Goal: Communication & Community: Answer question/provide support

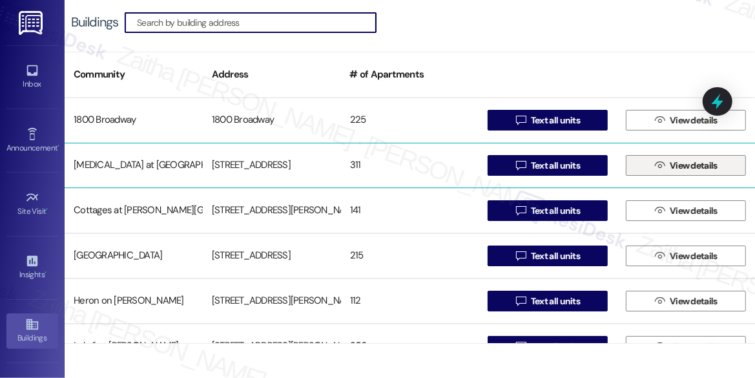
click at [680, 166] on span "View details" at bounding box center [694, 166] width 48 height 14
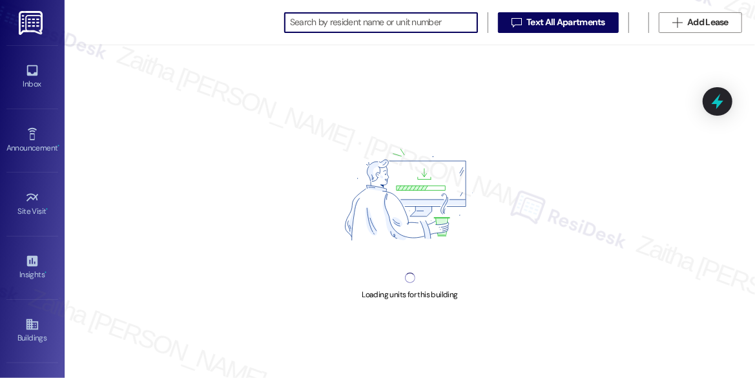
click at [350, 21] on input at bounding box center [383, 23] width 187 height 18
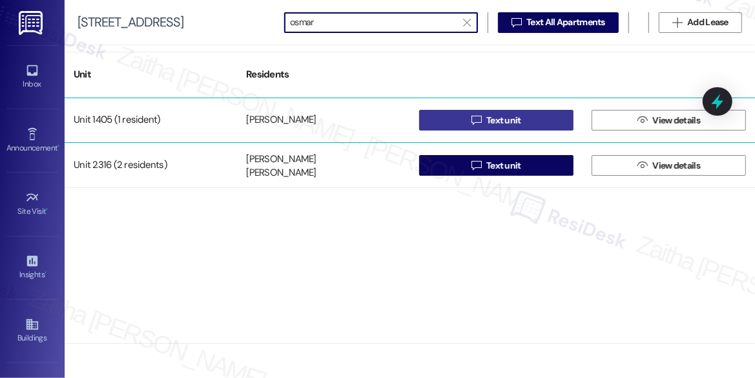
type input "osmar"
click at [525, 114] on button " Text unit" at bounding box center [496, 120] width 154 height 21
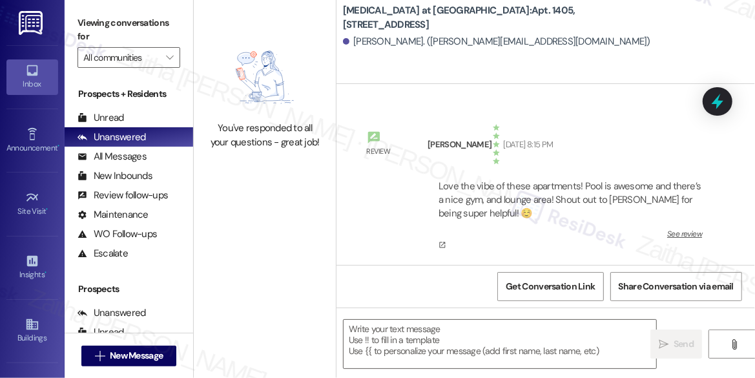
type textarea "Fetching suggested responses. Please feel free to read through the conversation…"
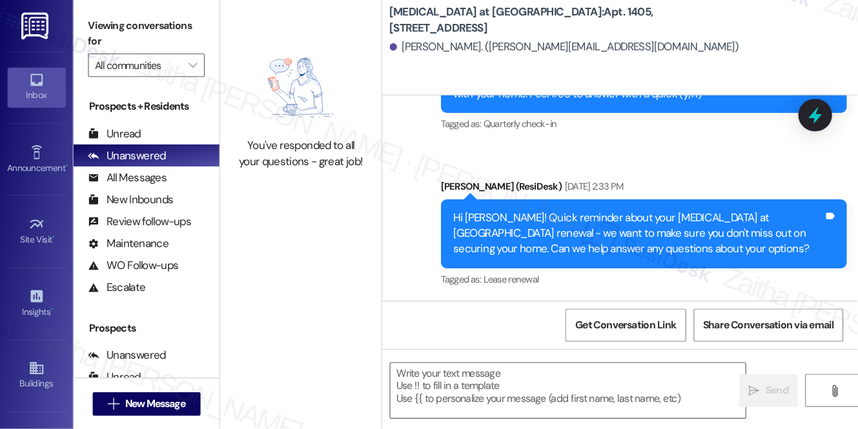
scroll to position [628, 0]
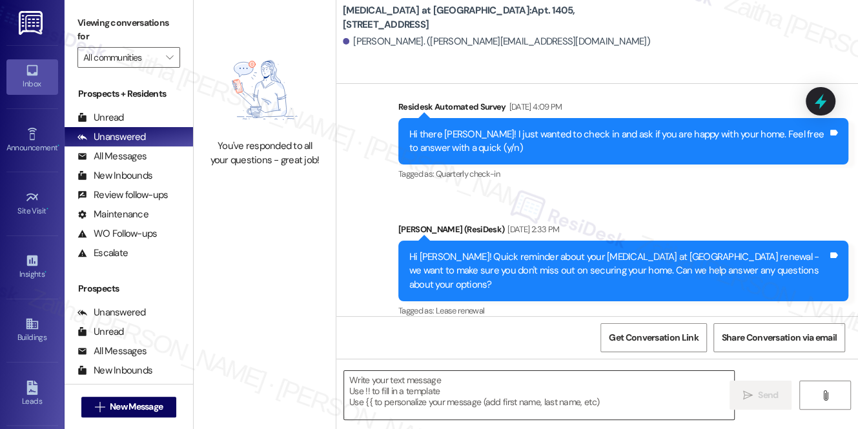
click at [471, 377] on textarea at bounding box center [539, 395] width 390 height 48
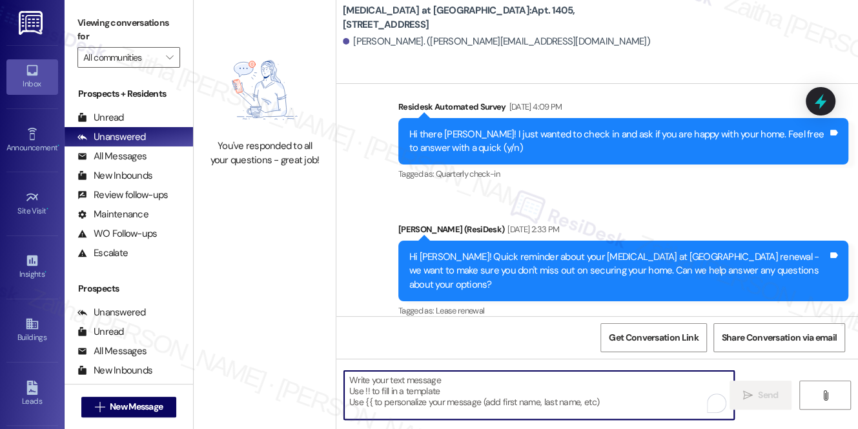
paste textarea "Hi {{first_name}}! Quick reminder about your {{property}} renewal - we want to …"
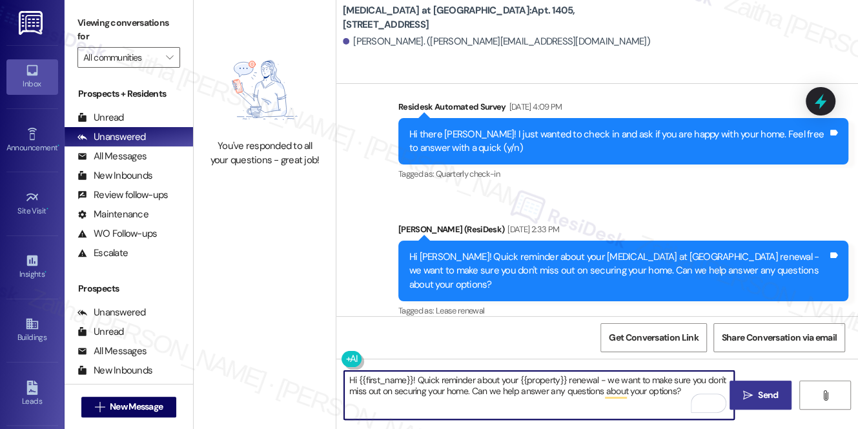
type textarea "Hi {{first_name}}! Quick reminder about your {{property}} renewal - we want to …"
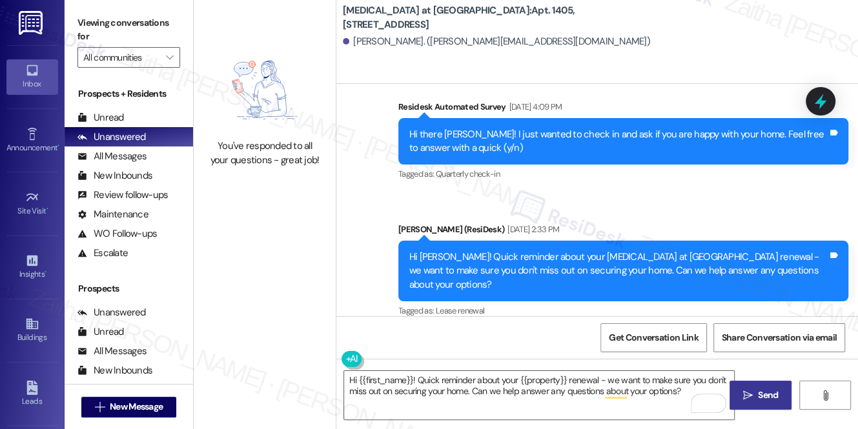
click at [754, 377] on button " Send" at bounding box center [761, 395] width 63 height 29
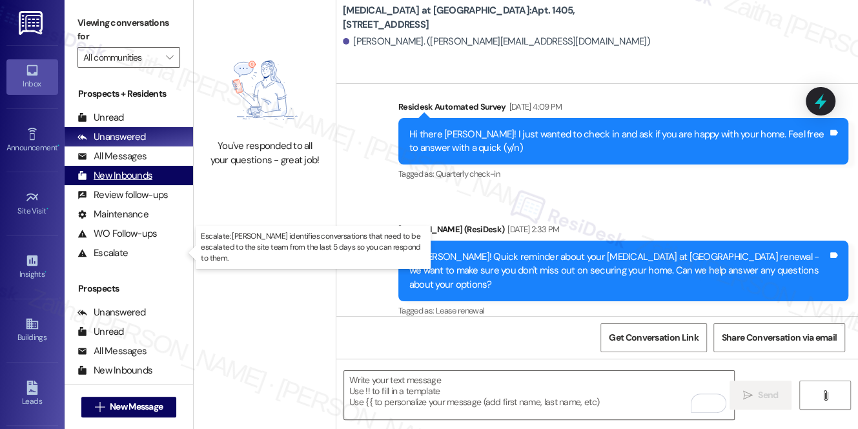
drag, startPoint x: 140, startPoint y: 245, endPoint x: 128, endPoint y: 178, distance: 68.3
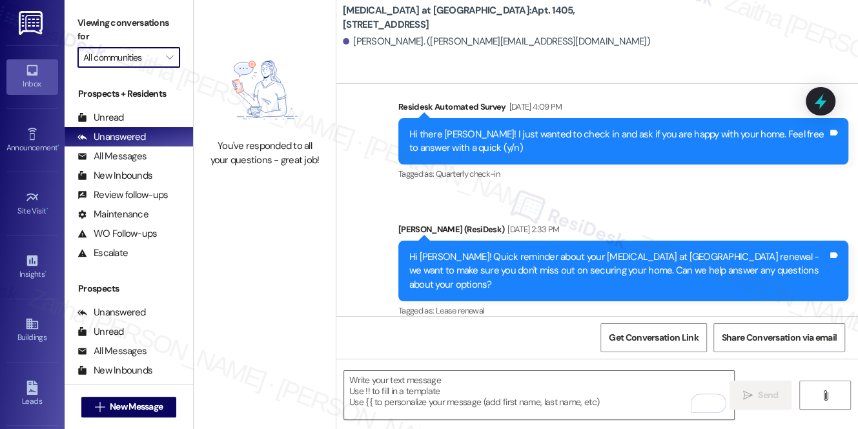
drag, startPoint x: 128, startPoint y: 178, endPoint x: 110, endPoint y: 56, distance: 122.7
click at [110, 56] on input "All communities" at bounding box center [121, 57] width 76 height 21
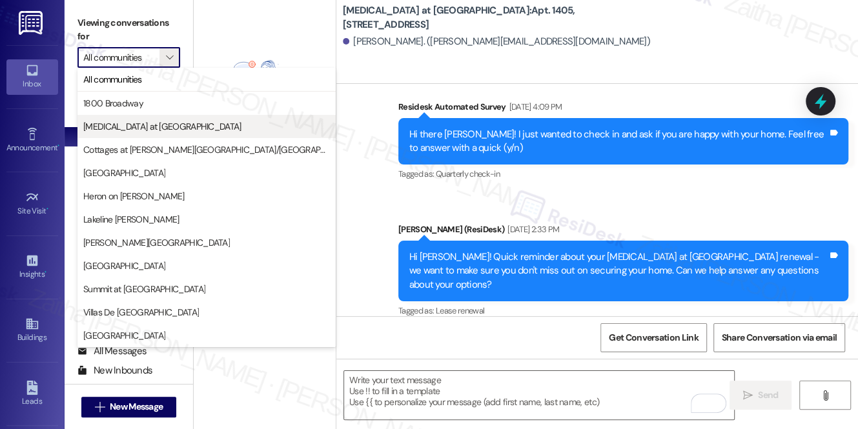
click at [119, 128] on span "[MEDICAL_DATA] at [GEOGRAPHIC_DATA]" at bounding box center [162, 126] width 158 height 13
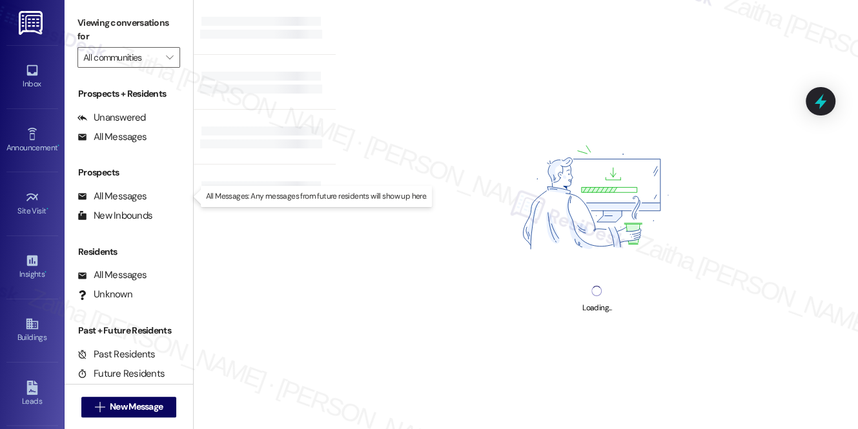
type input "[MEDICAL_DATA] at [GEOGRAPHIC_DATA]"
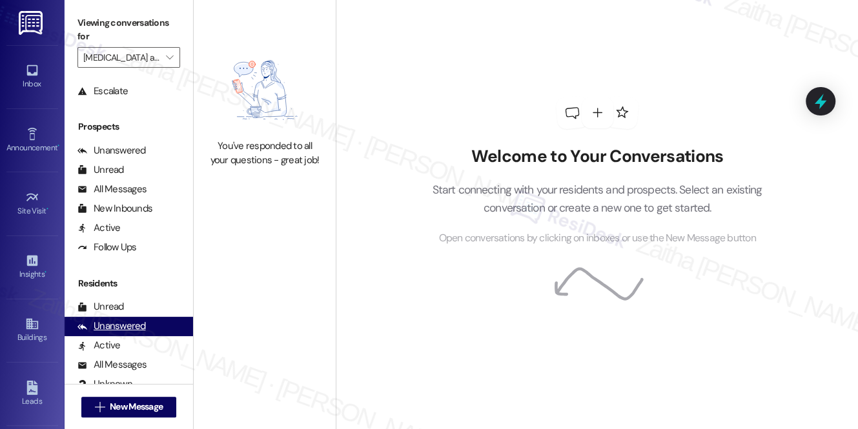
scroll to position [176, 0]
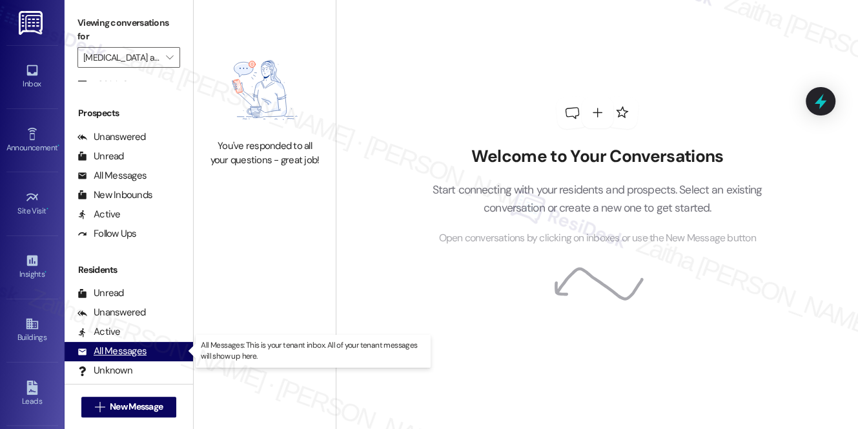
click at [138, 358] on div "All Messages" at bounding box center [111, 352] width 69 height 14
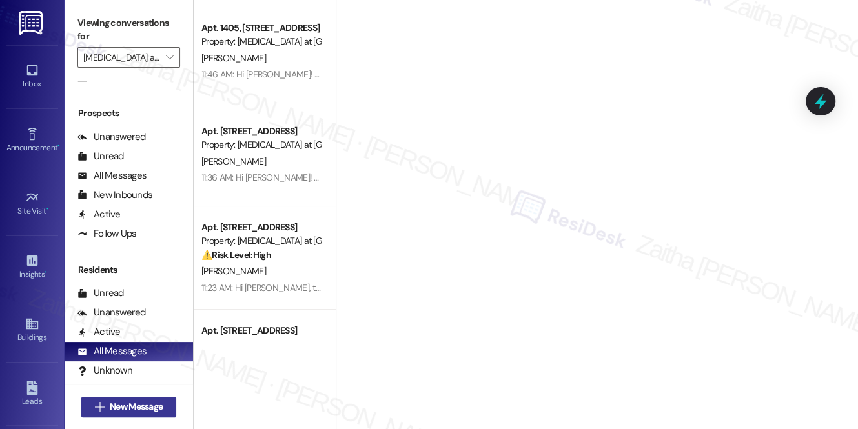
click at [150, 377] on button " New Message" at bounding box center [129, 407] width 96 height 21
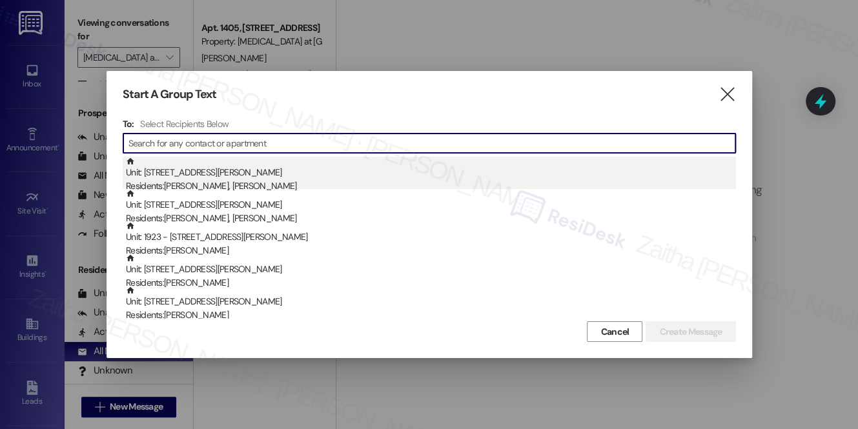
paste input "[PERSON_NAME]"
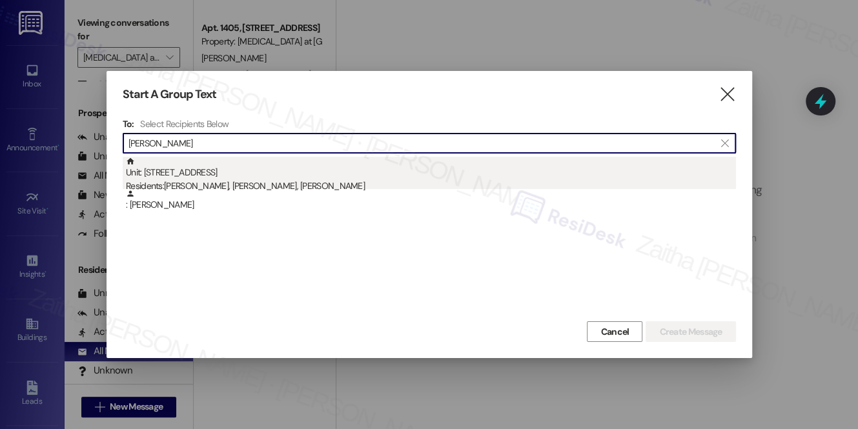
type input "[PERSON_NAME]"
click at [234, 183] on div "Residents: [PERSON_NAME], [PERSON_NAME], [PERSON_NAME]" at bounding box center [431, 186] width 610 height 14
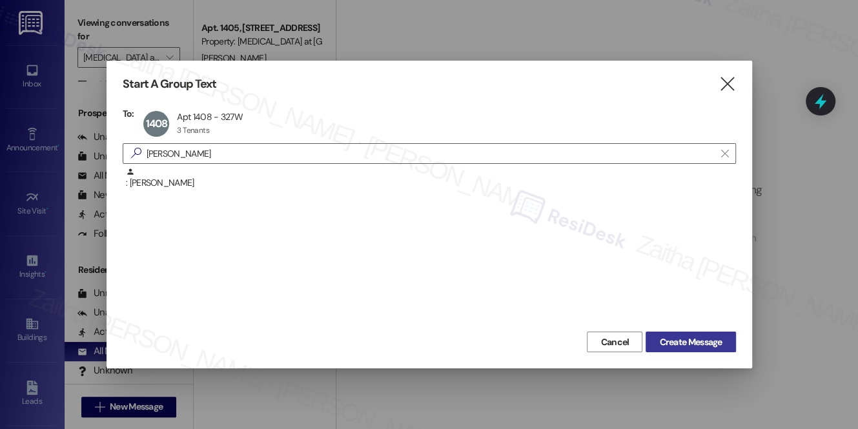
click at [687, 342] on span "Create Message" at bounding box center [690, 343] width 63 height 14
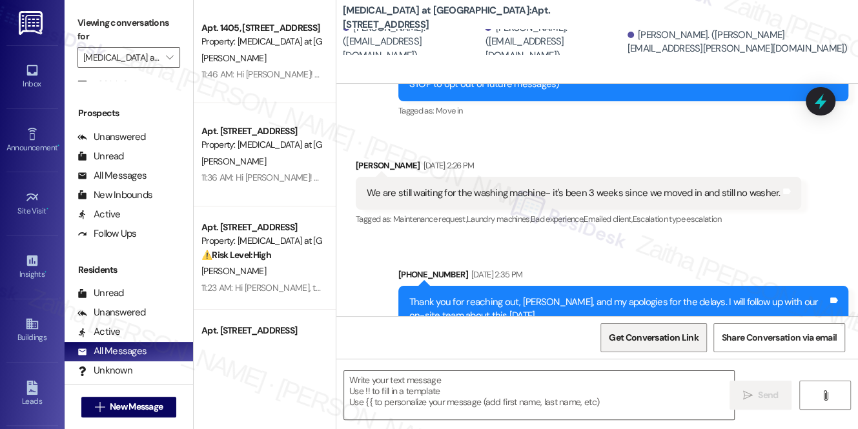
type textarea "Fetching suggested responses. Please feel free to read through the conversation…"
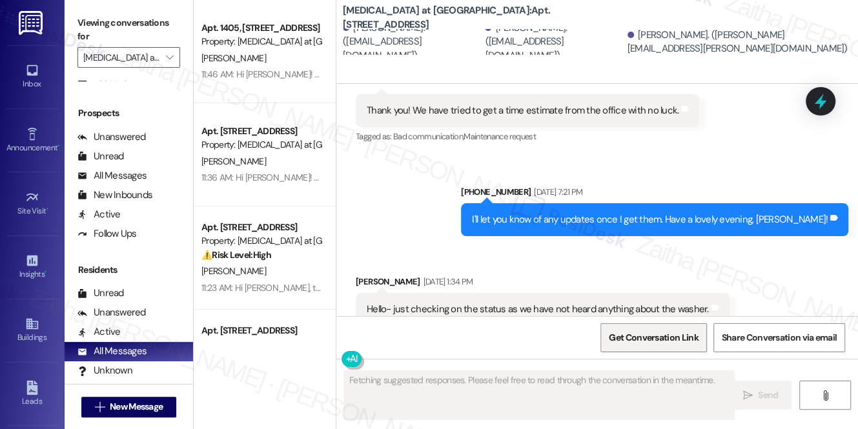
scroll to position [684, 0]
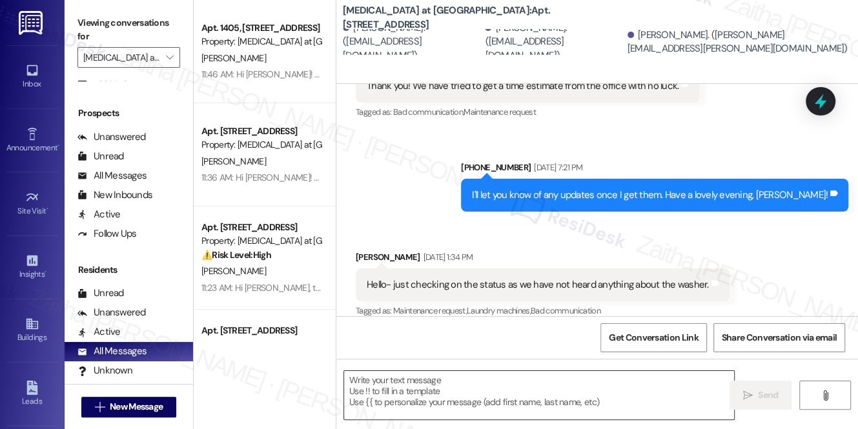
click at [389, 377] on textarea at bounding box center [539, 395] width 390 height 48
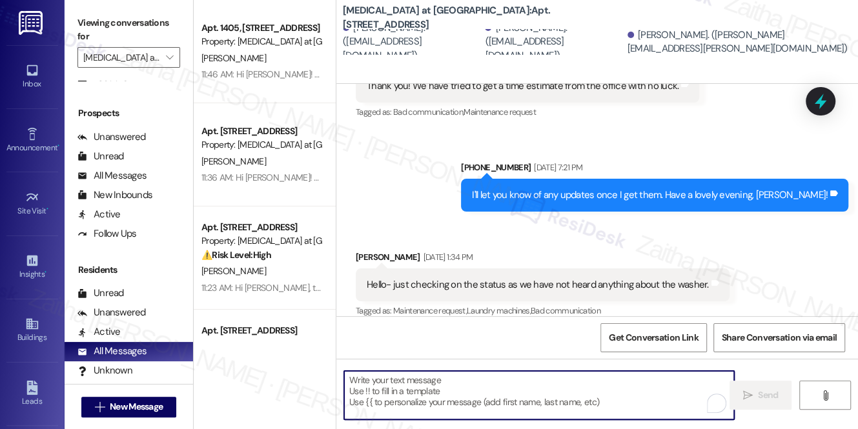
paste textarea "Hi {{first_name}}! Quick reminder about your {{property}} renewal - we want to …"
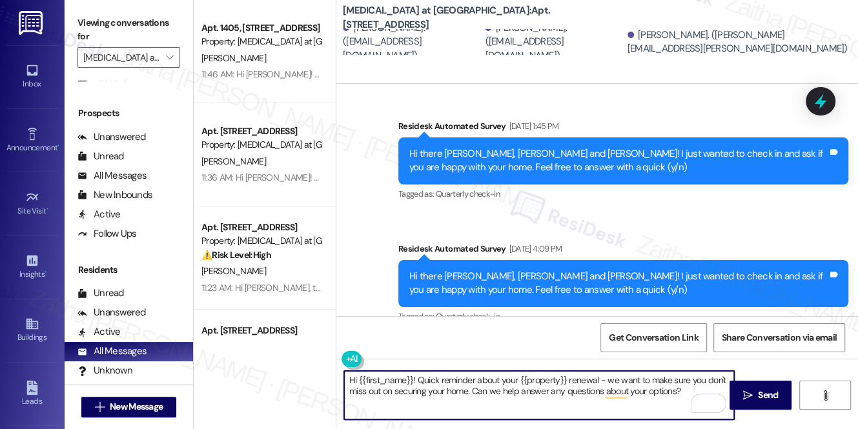
scroll to position [1297, 0]
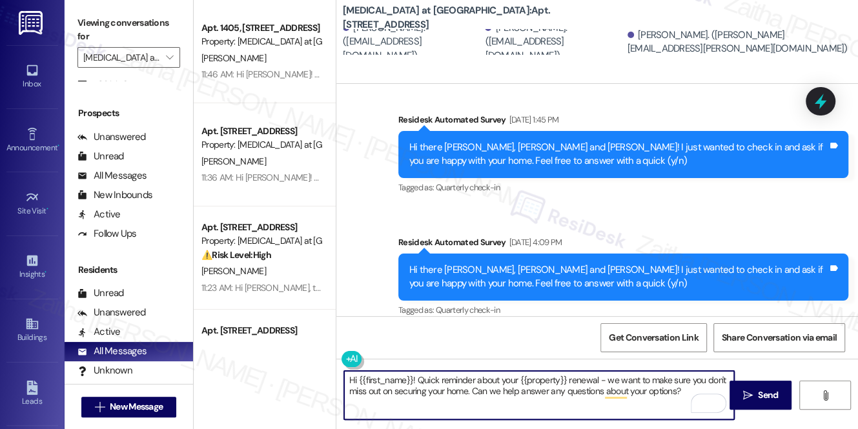
type textarea "Hi {{first_name}}! Quick reminder about your {{property}} renewal - we want to …"
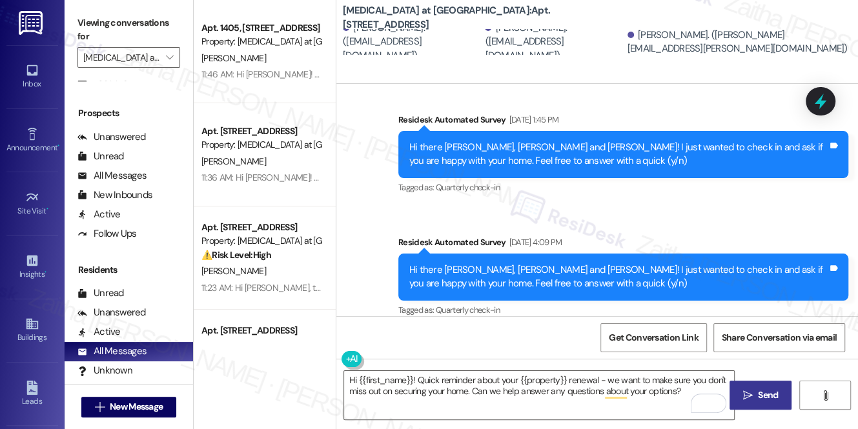
click at [748, 377] on icon "" at bounding box center [748, 396] width 10 height 10
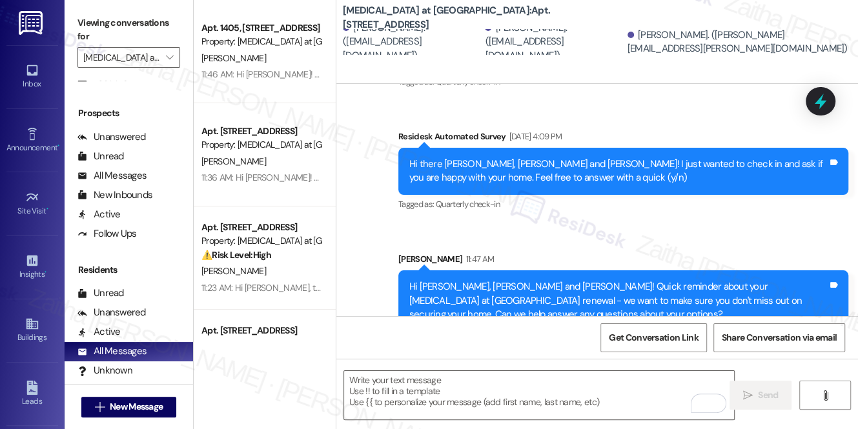
scroll to position [1415, 0]
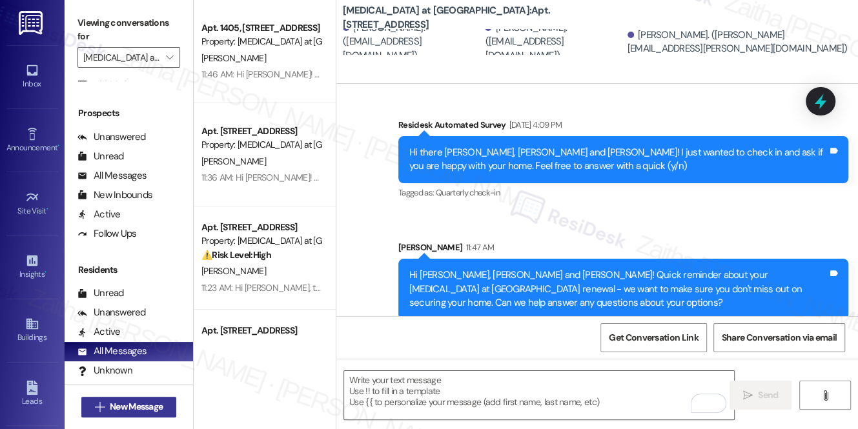
click at [119, 377] on span "New Message" at bounding box center [136, 407] width 53 height 14
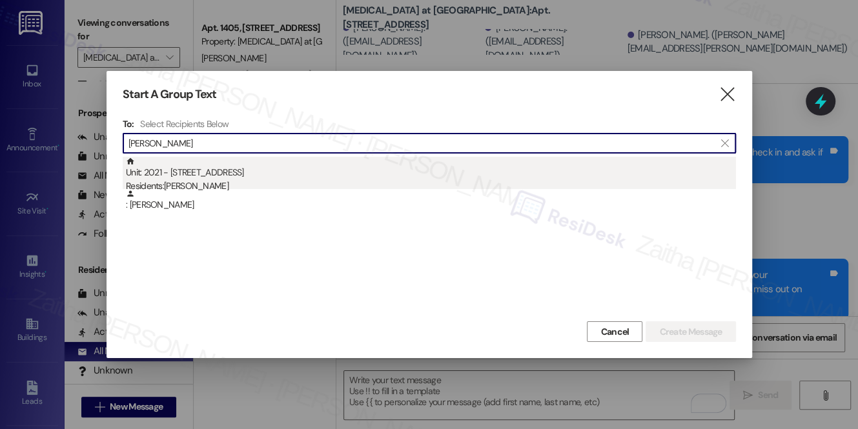
type input "[PERSON_NAME]"
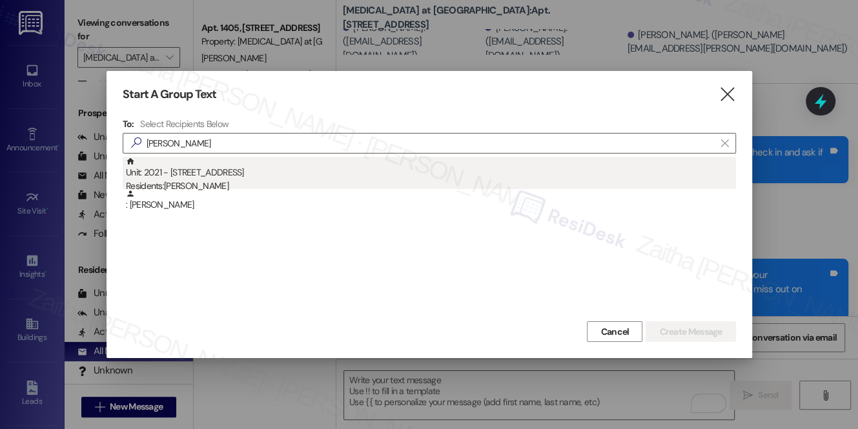
click at [161, 179] on div "Residents: [PERSON_NAME]" at bounding box center [431, 186] width 610 height 14
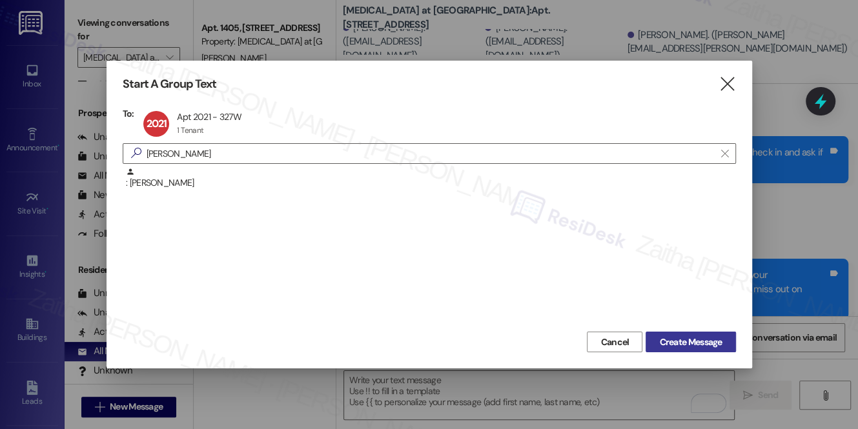
click at [692, 338] on span "Create Message" at bounding box center [690, 343] width 63 height 14
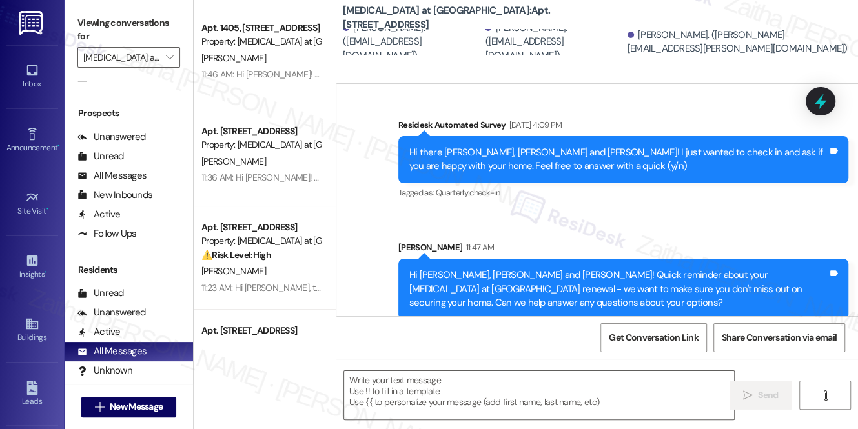
type textarea "Fetching suggested responses. Please feel free to read through the conversation…"
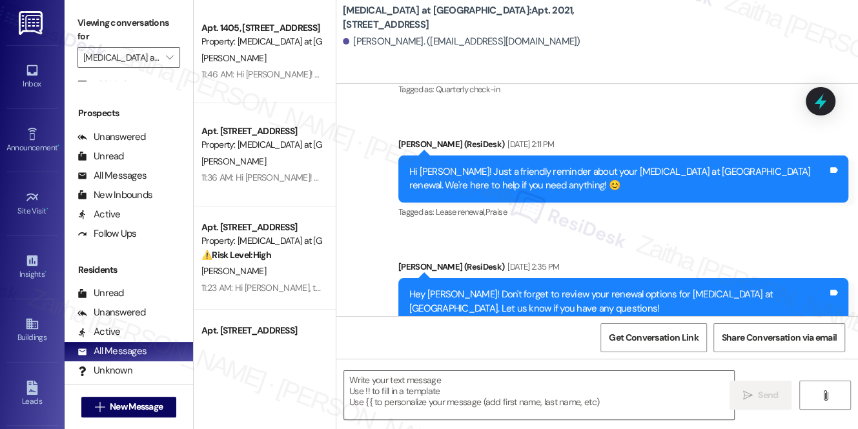
scroll to position [908, 0]
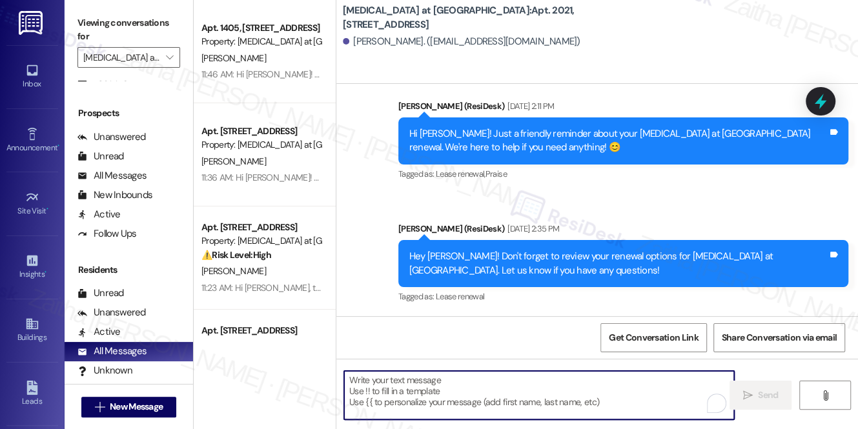
click at [374, 377] on textarea "To enrich screen reader interactions, please activate Accessibility in Grammarl…" at bounding box center [539, 395] width 390 height 48
paste textarea "Hi {{first_name}}! Just a friendly reminder about your {{property}} renewal. We…"
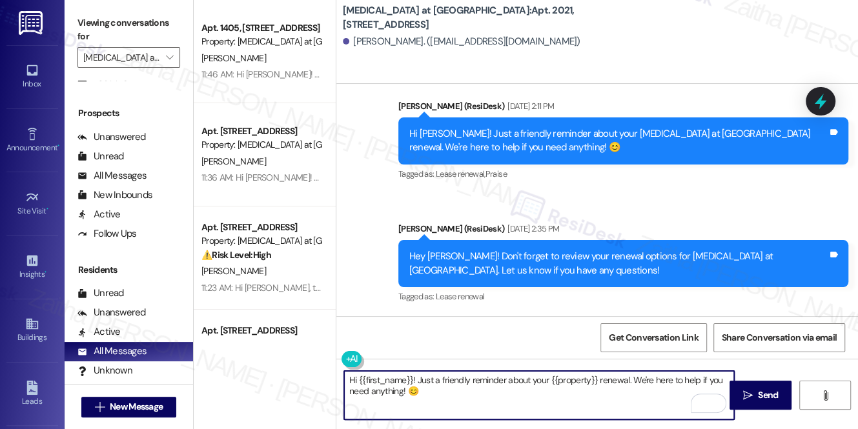
type textarea "Hi {{first_name}}! Just a friendly reminder about your {{property}} renewal. We…"
click at [754, 377] on button " Send" at bounding box center [761, 395] width 63 height 29
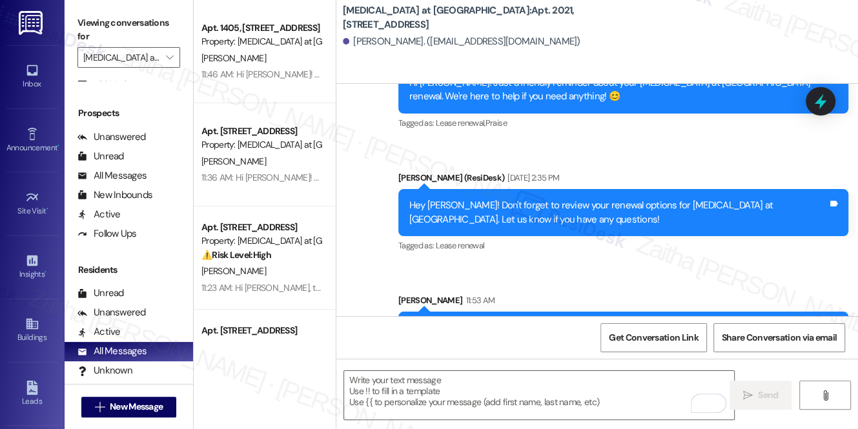
scroll to position [1012, 0]
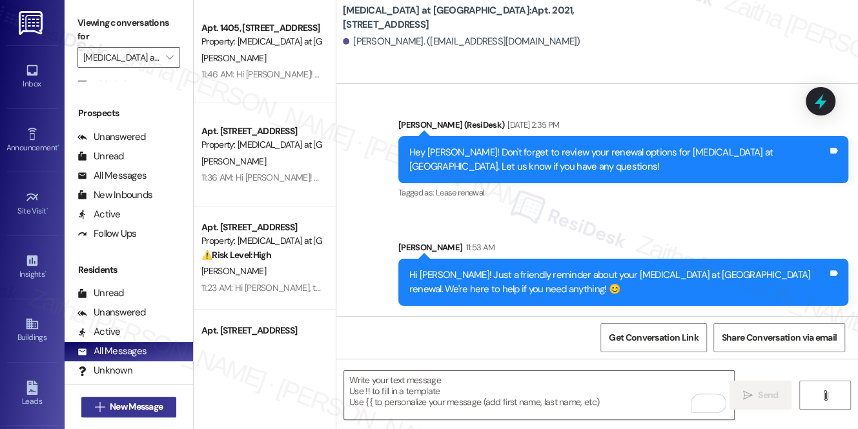
click at [129, 377] on span "New Message" at bounding box center [136, 407] width 53 height 14
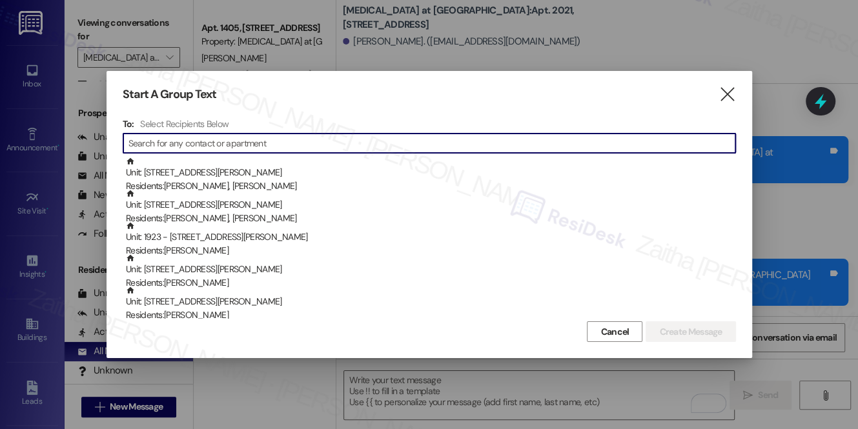
paste input "[PERSON_NAME]"
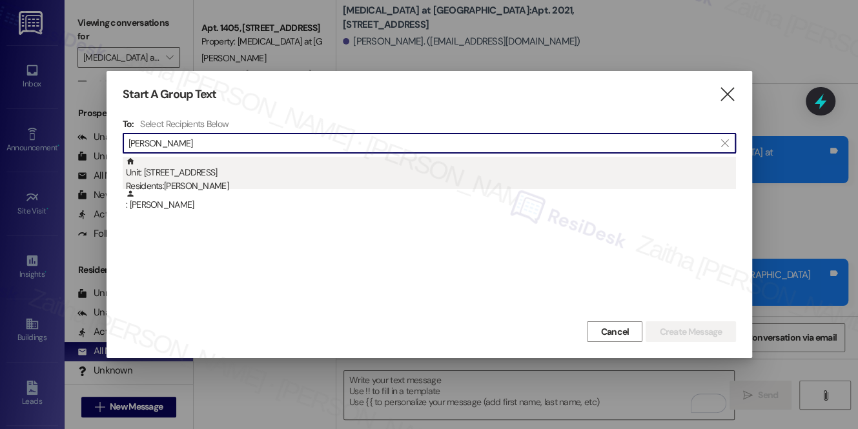
type input "[PERSON_NAME]"
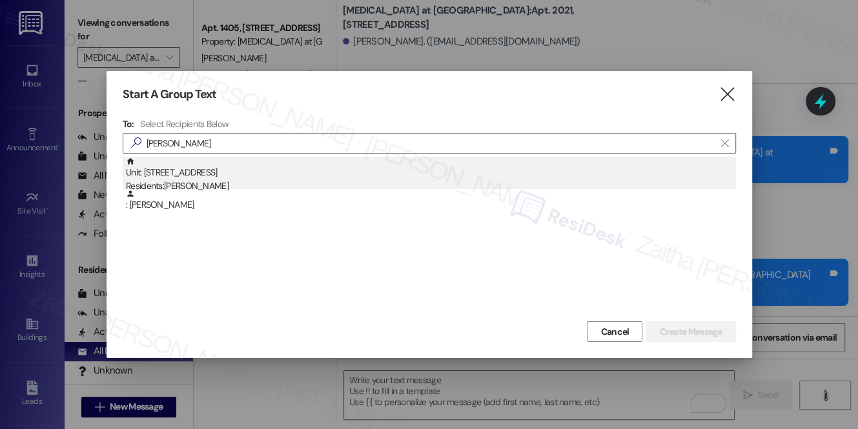
click at [164, 174] on div "Unit: [STREET_ADDRESS] Residents: [PERSON_NAME]" at bounding box center [431, 175] width 610 height 37
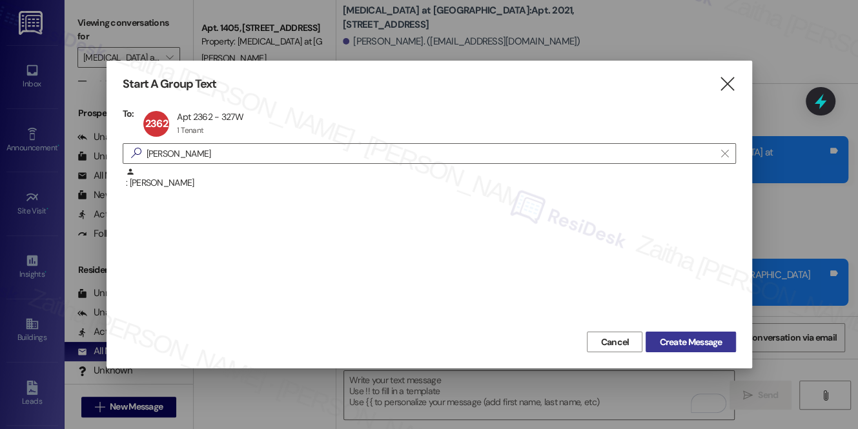
click at [693, 343] on span "Create Message" at bounding box center [690, 343] width 63 height 14
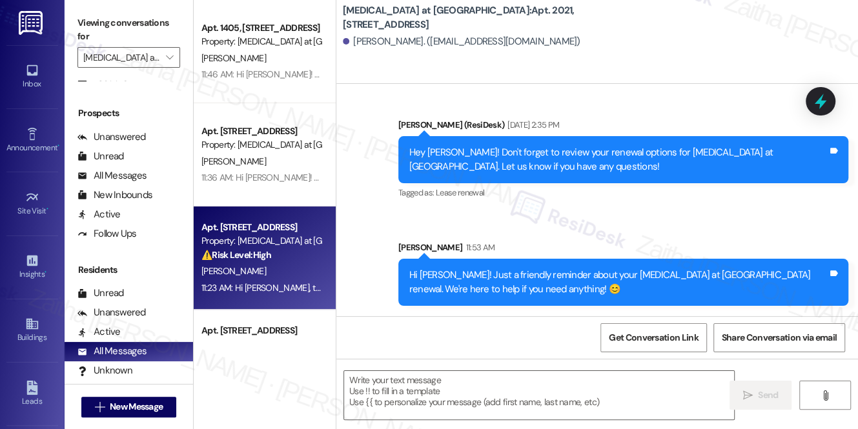
type textarea "Fetching suggested responses. Please feel free to read through the conversation…"
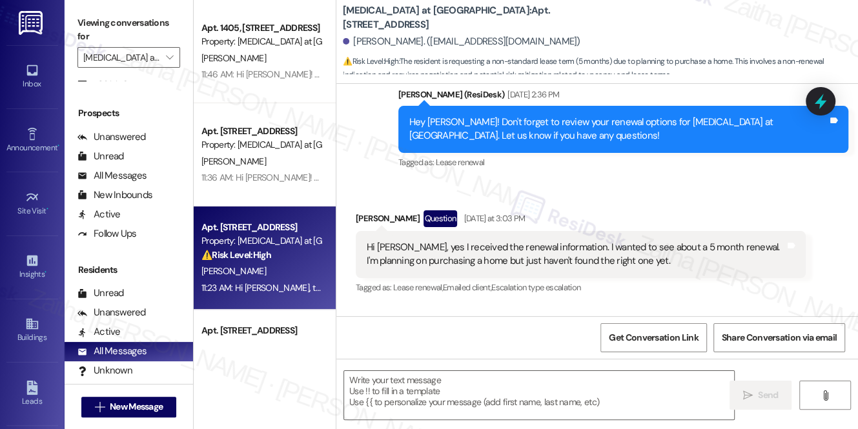
scroll to position [473, 0]
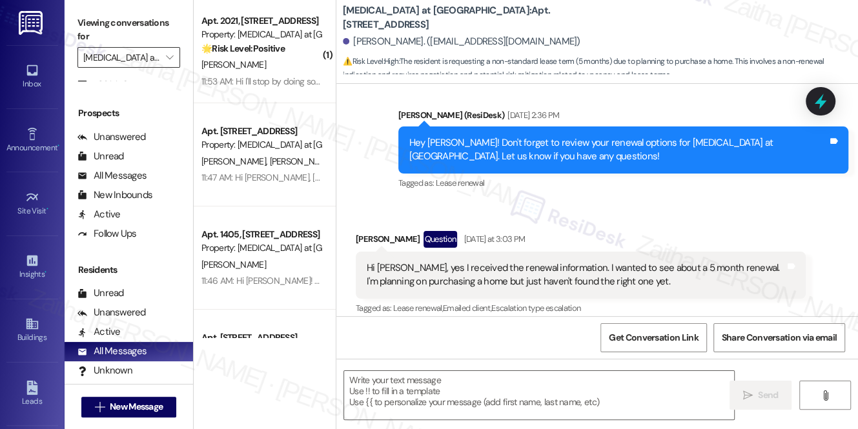
click at [110, 47] on input "[MEDICAL_DATA] at [GEOGRAPHIC_DATA]" at bounding box center [121, 57] width 76 height 21
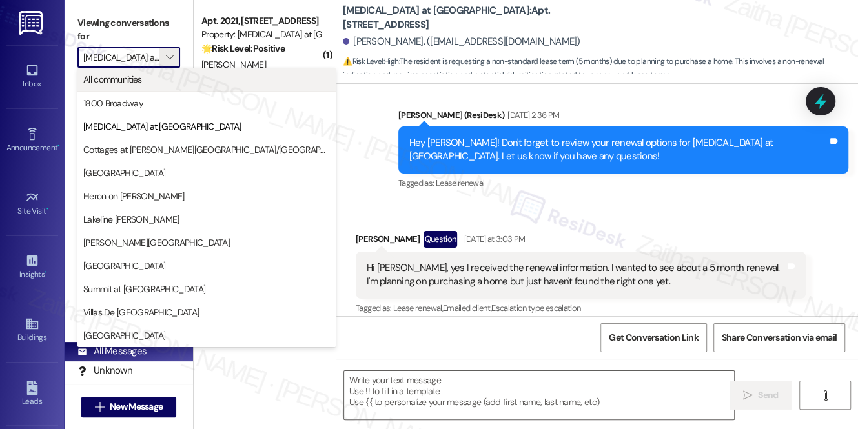
click at [122, 79] on span "All communities" at bounding box center [112, 79] width 59 height 13
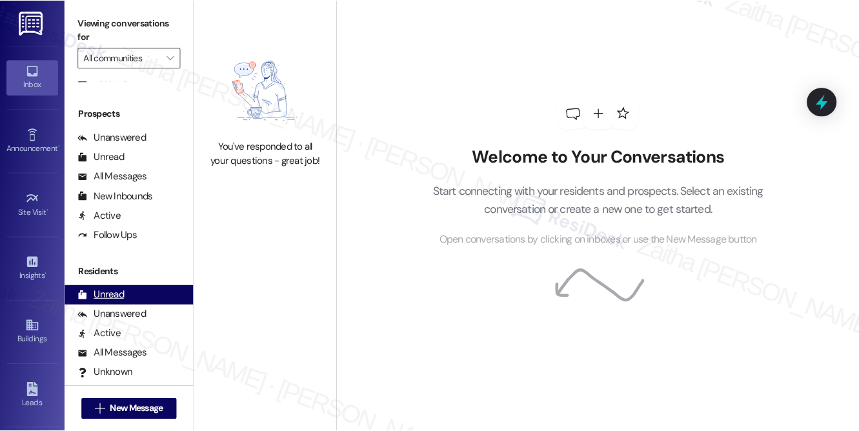
scroll to position [230, 0]
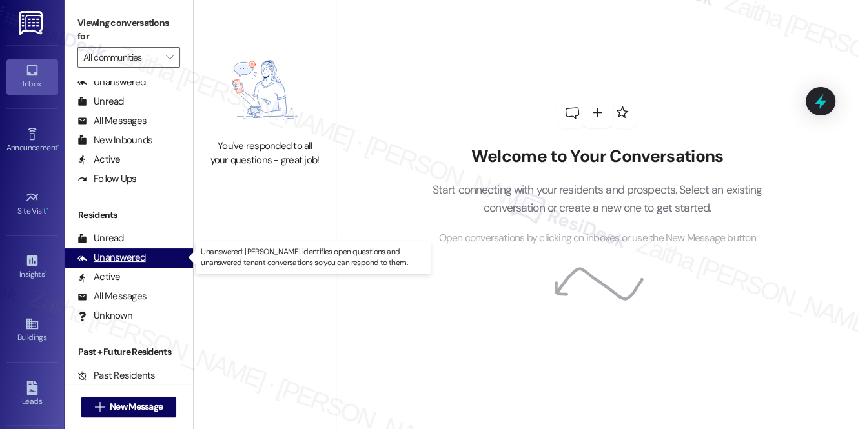
click at [129, 265] on div "Unanswered (0)" at bounding box center [129, 258] width 128 height 19
click at [126, 255] on div "Unanswered" at bounding box center [111, 258] width 68 height 14
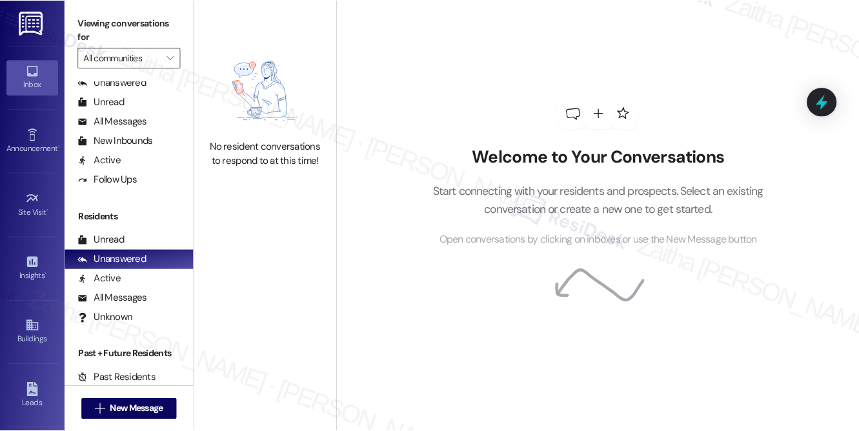
scroll to position [229, 0]
